Goal: Task Accomplishment & Management: Use online tool/utility

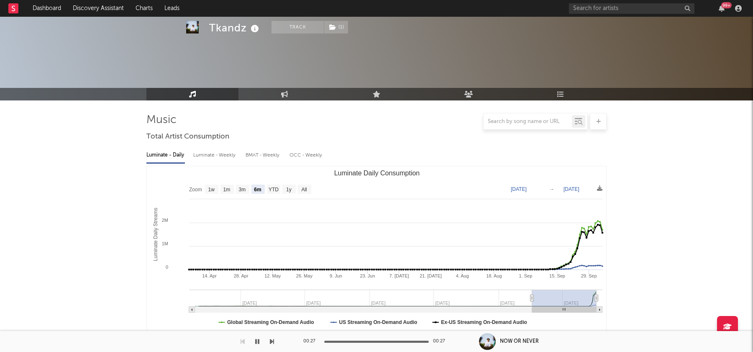
select select "6m"
select select "1w"
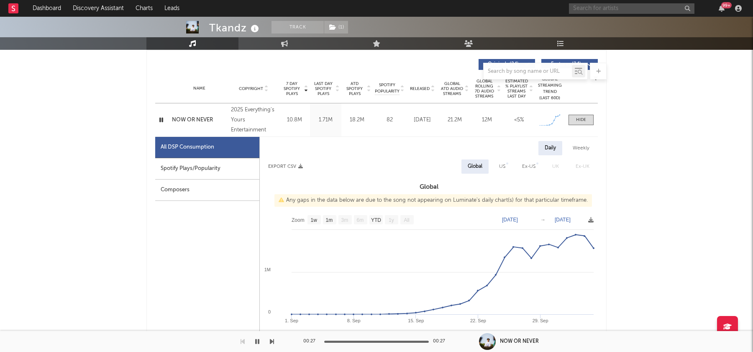
click at [606, 12] on input "text" at bounding box center [632, 8] width 126 height 10
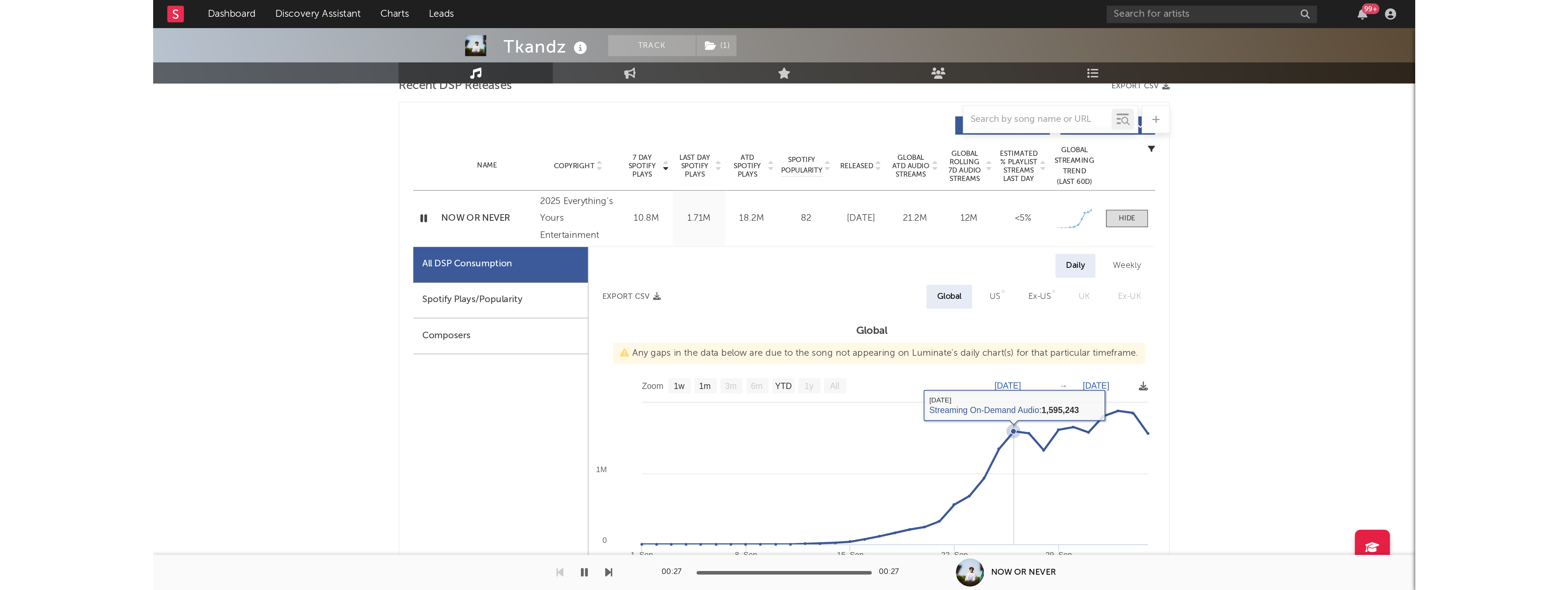
scroll to position [266, 0]
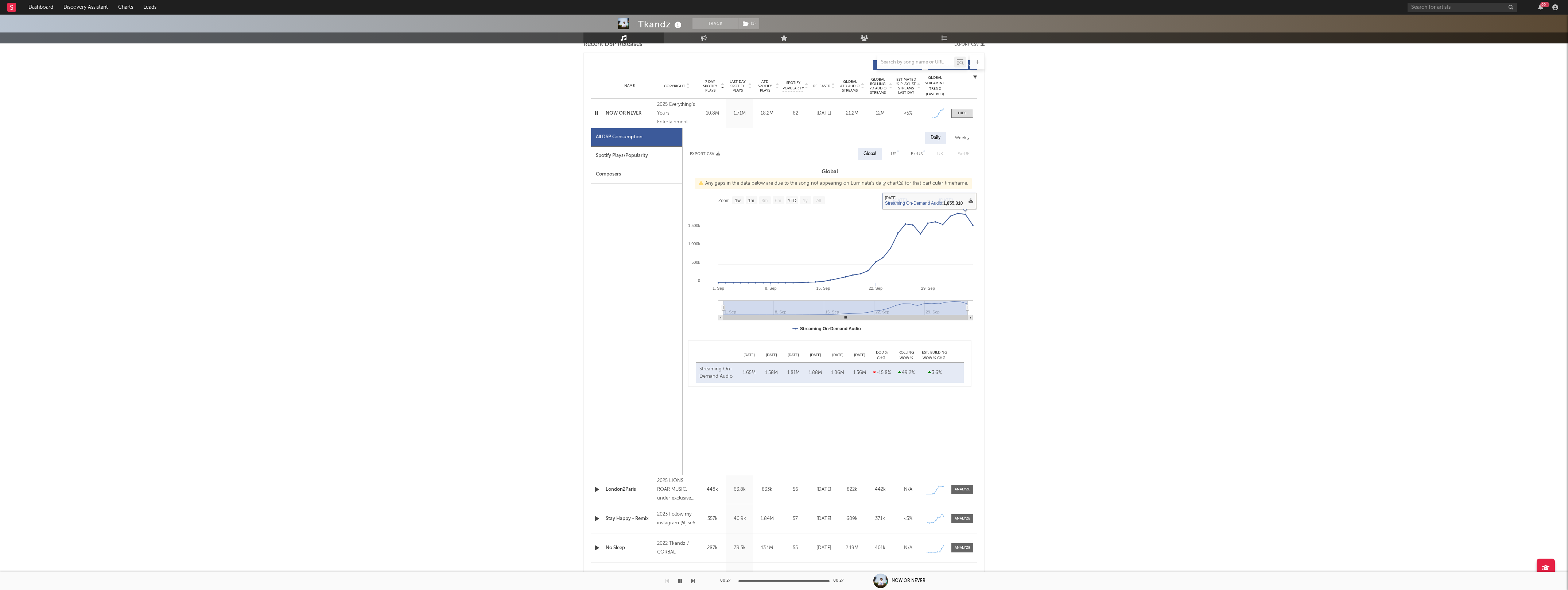
click at [656, 200] on icon at bounding box center [970, 200] width 4 height 4
click at [656, 212] on span "Download as CSV" at bounding box center [938, 207] width 73 height 12
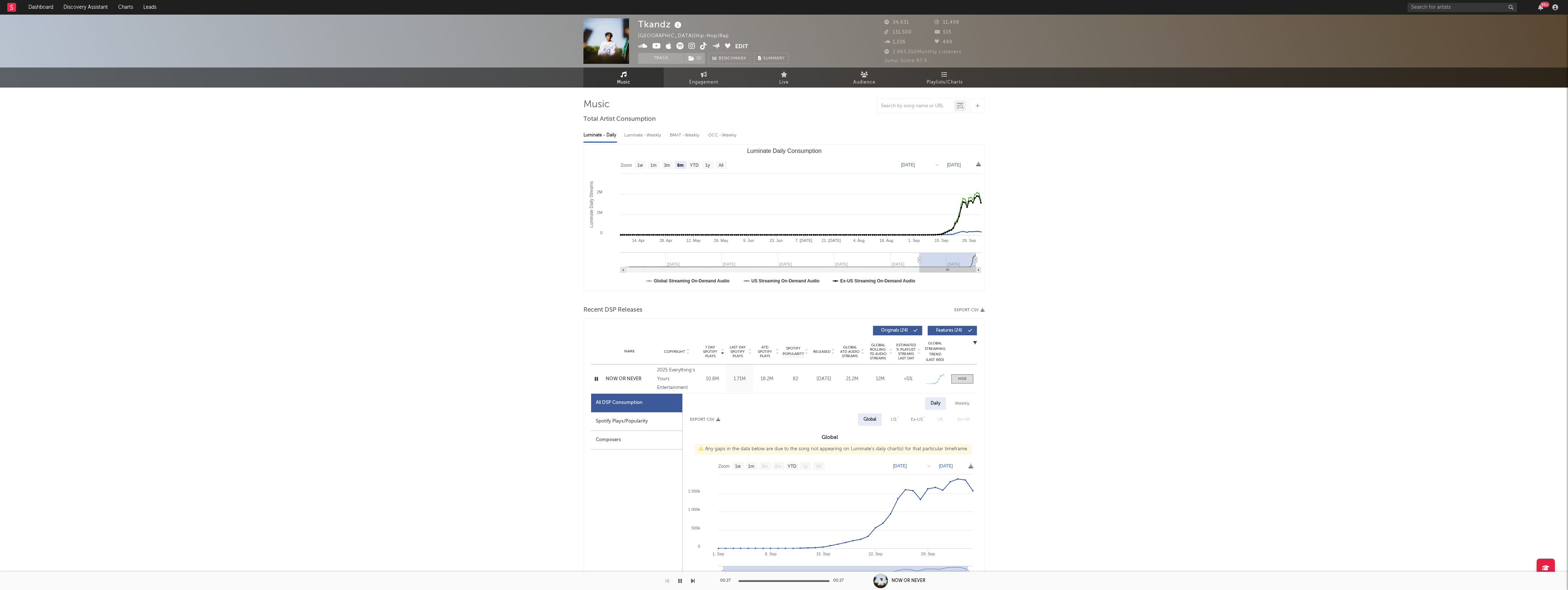
click at [656, 10] on div at bounding box center [1556, 7] width 11 height 6
click at [656, 7] on icon "button" at bounding box center [1555, 7] width 6 height 6
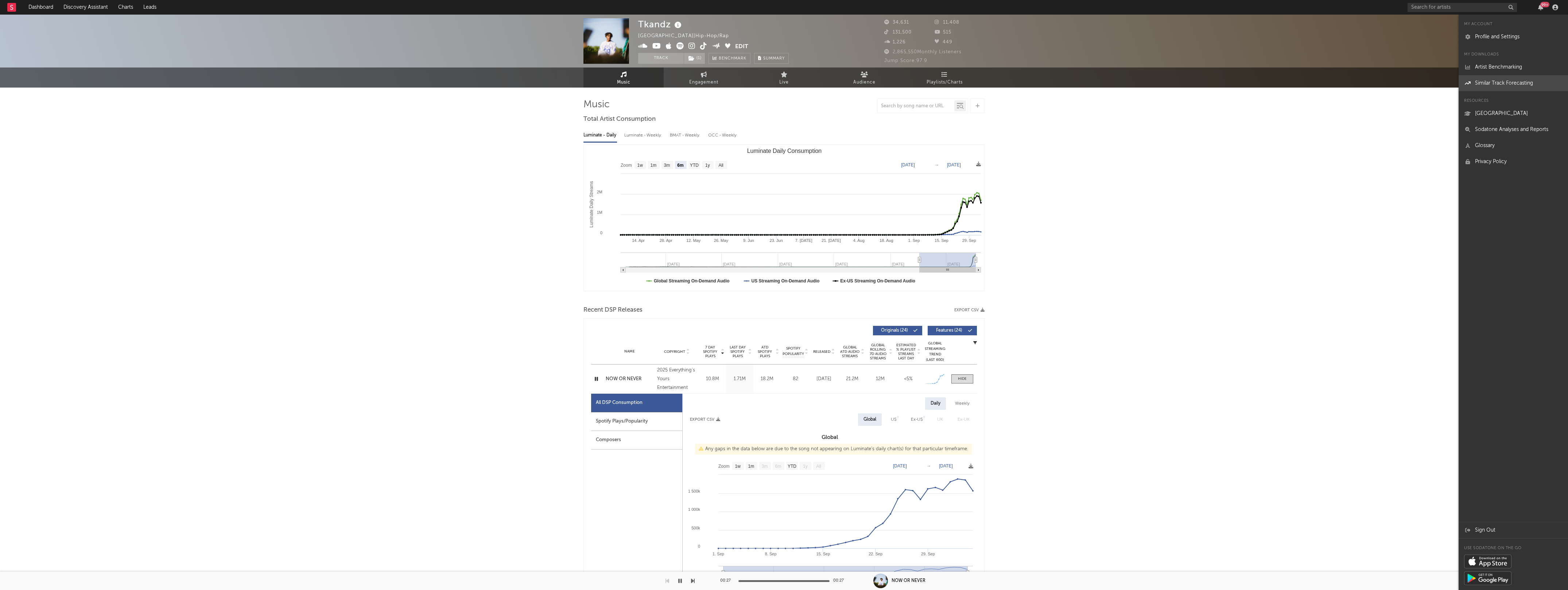
click at [656, 81] on link "Similar Track Forecasting" at bounding box center [1514, 83] width 110 height 16
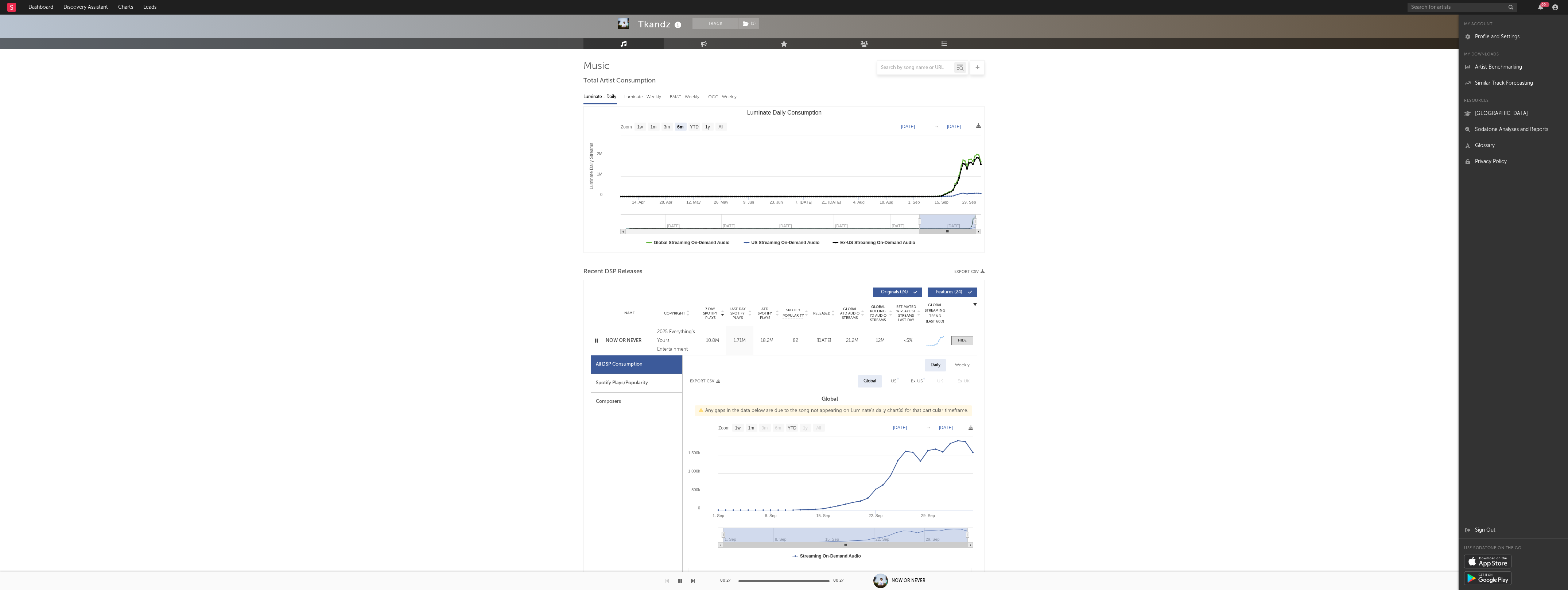
scroll to position [44, 0]
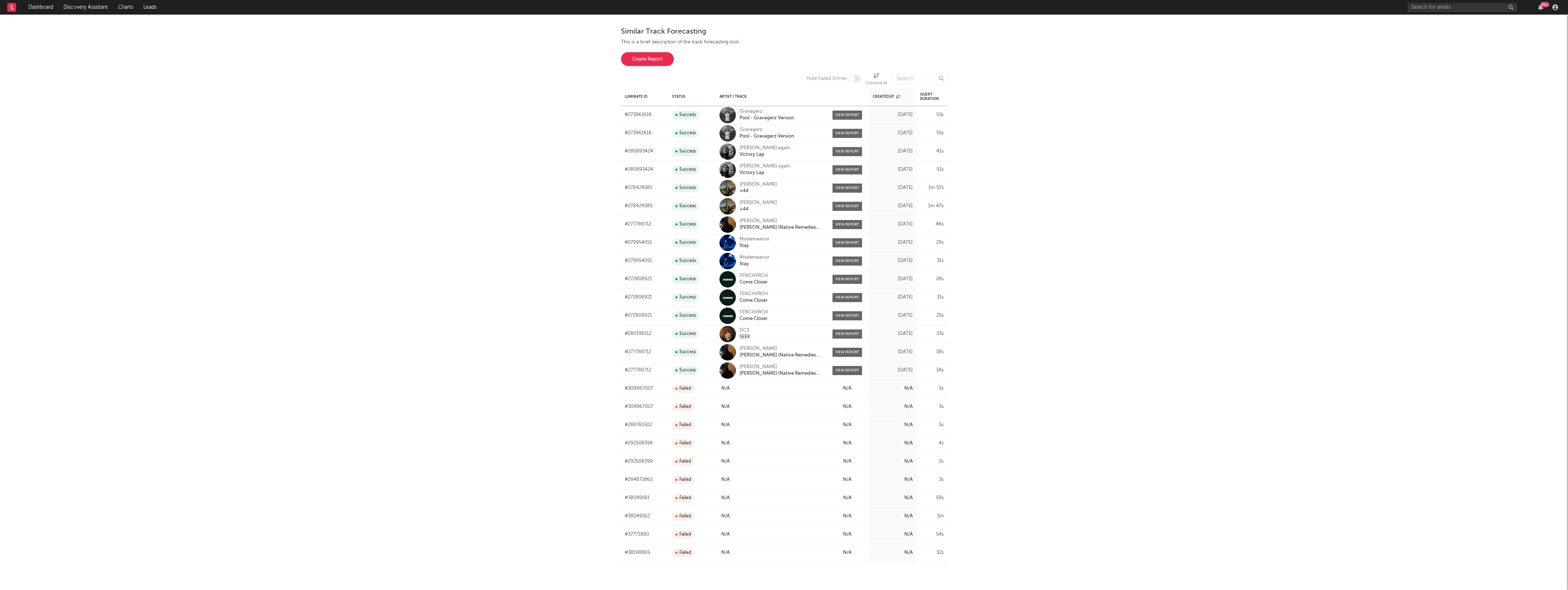
click at [654, 61] on button "Create Report" at bounding box center [648, 59] width 53 height 14
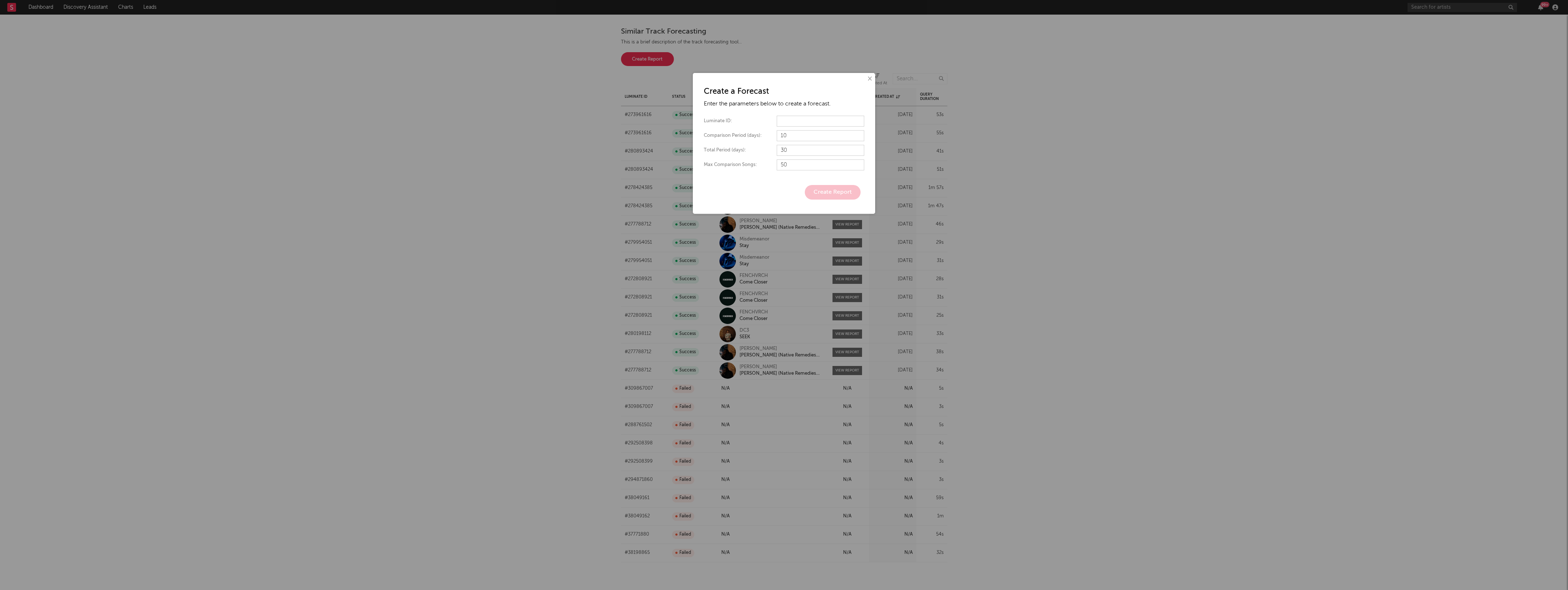
drag, startPoint x: 269, startPoint y: 31, endPoint x: 268, endPoint y: 40, distance: 9.1
click at [268, 40] on div "× Create a Forecast Enter the parameters below to create a forecast. Luminate I…" at bounding box center [784, 295] width 1568 height 590
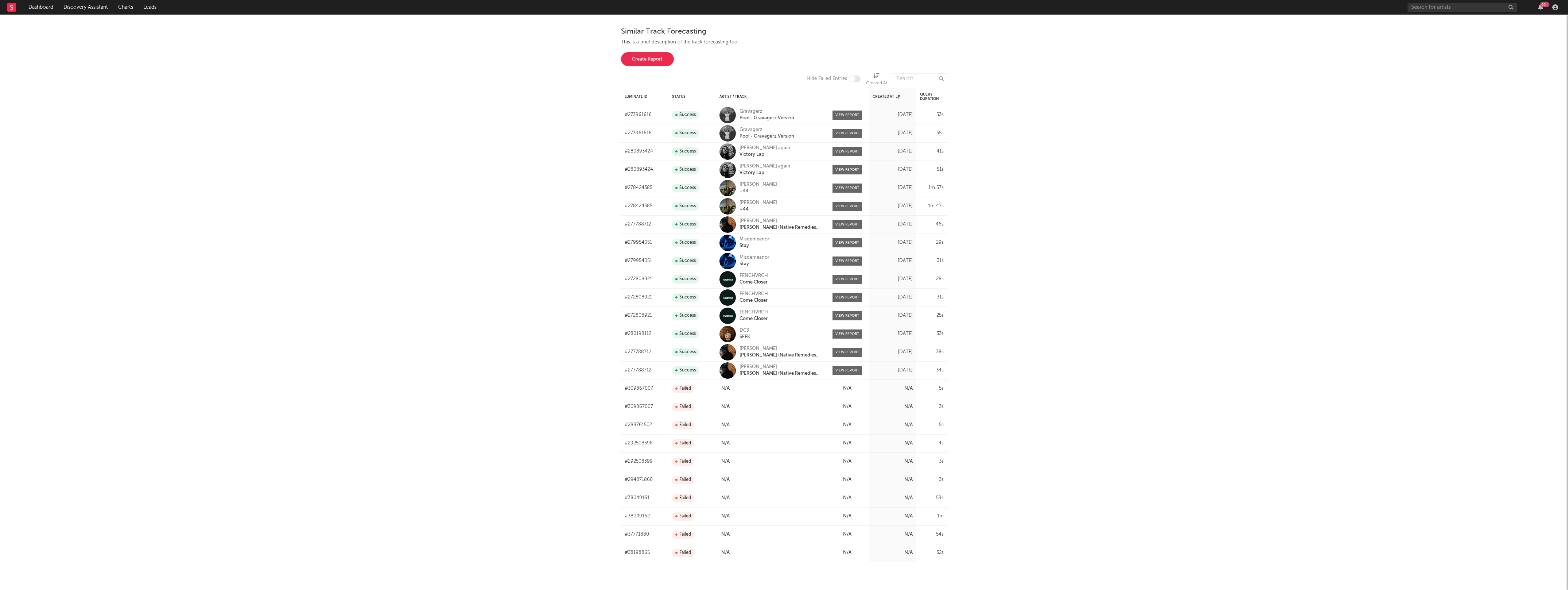
click at [667, 61] on button "Create Report" at bounding box center [648, 59] width 53 height 14
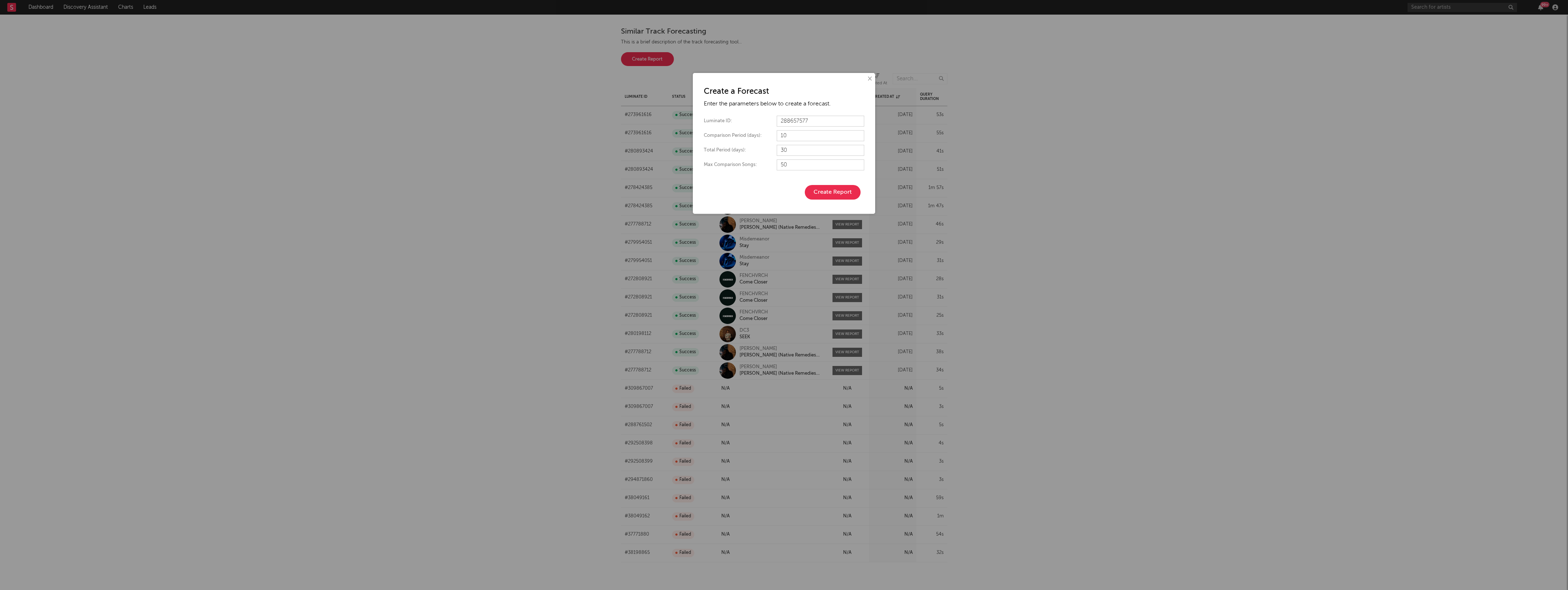
type input "288657577"
click at [793, 136] on input "10" at bounding box center [820, 135] width 87 height 11
type input "1"
type input "20"
click at [803, 151] on input "30" at bounding box center [820, 150] width 87 height 11
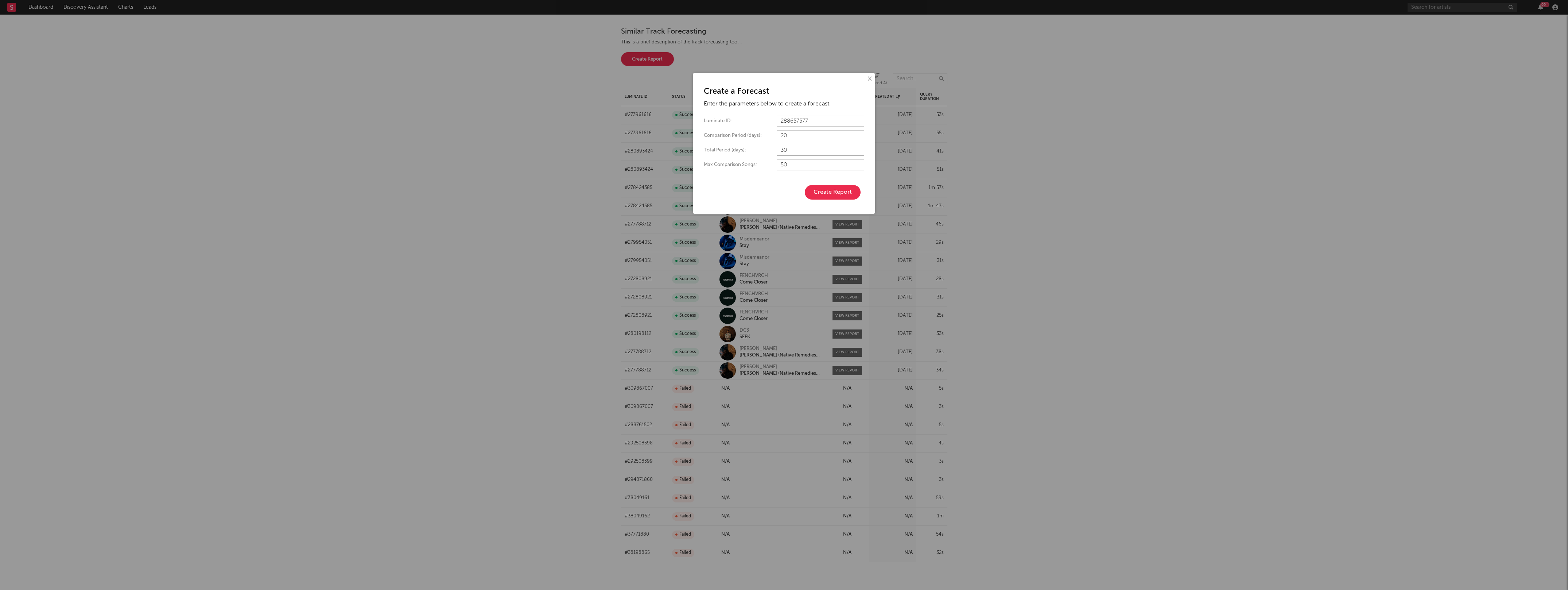
type input "3"
type input "90"
click at [834, 188] on button "Create Report" at bounding box center [833, 192] width 56 height 15
type input "10"
type input "30"
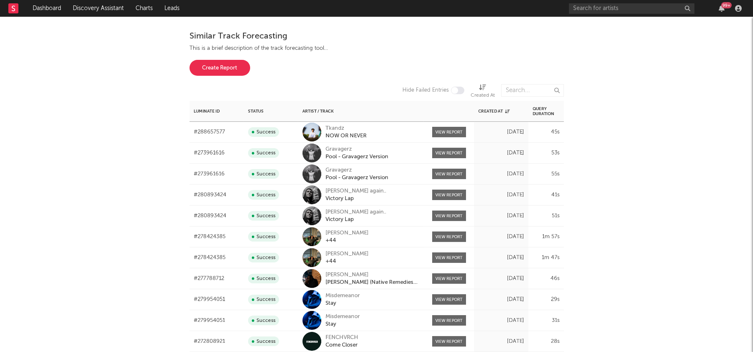
click at [441, 125] on div "View Report" at bounding box center [449, 132] width 50 height 21
click at [446, 130] on link "View Report" at bounding box center [449, 132] width 34 height 10
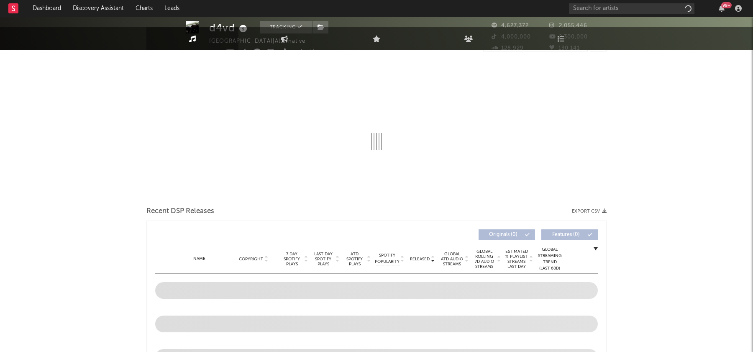
select select "6m"
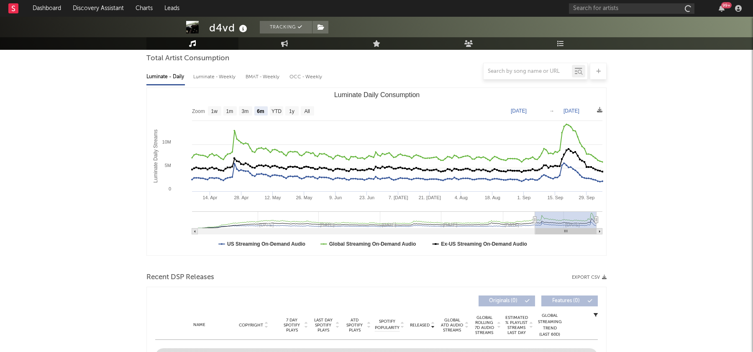
scroll to position [266, 0]
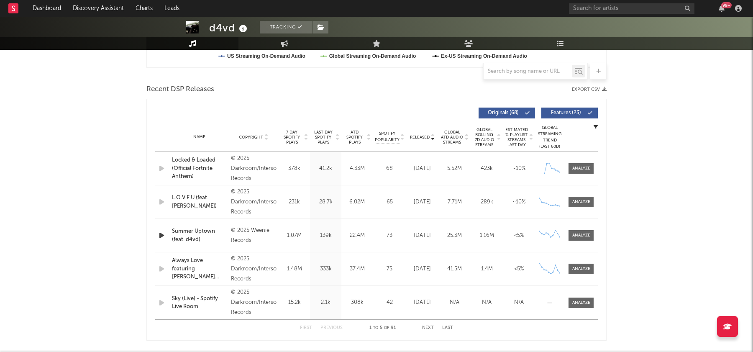
click at [355, 139] on span "ATD Spotify Plays" at bounding box center [355, 137] width 22 height 15
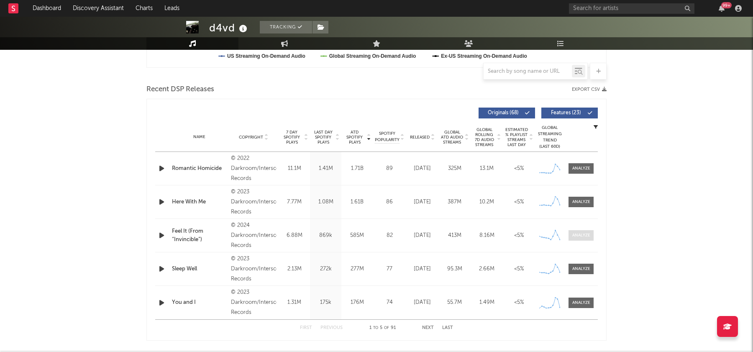
click at [589, 234] on div at bounding box center [581, 235] width 18 height 6
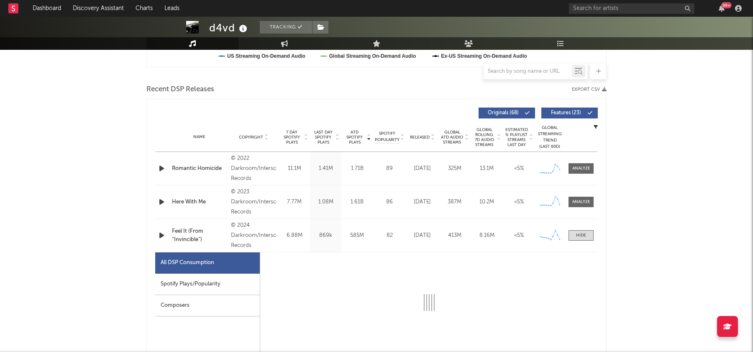
select select "6m"
